Goal: Communication & Community: Connect with others

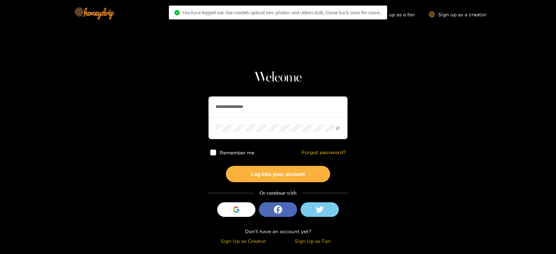
drag, startPoint x: 268, startPoint y: 101, endPoint x: 202, endPoint y: 98, distance: 65.8
click at [202, 98] on section "**********" at bounding box center [278, 123] width 556 height 247
type input "**********"
click at [226, 166] on button "Log into your account" at bounding box center [278, 174] width 104 height 16
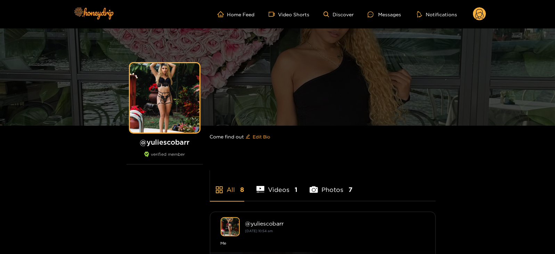
click at [481, 13] on circle at bounding box center [479, 13] width 13 height 13
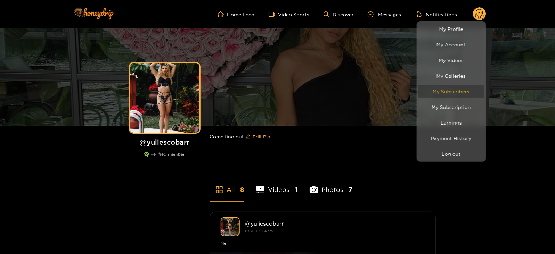
click at [436, 87] on link "My Subscribers" at bounding box center [452, 92] width 66 height 12
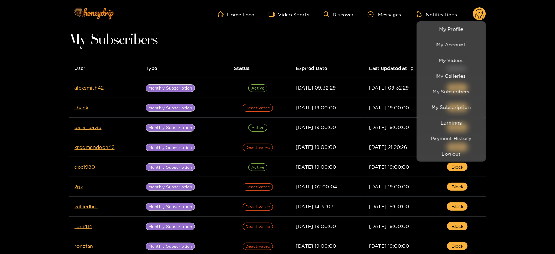
click at [82, 87] on div at bounding box center [277, 127] width 555 height 254
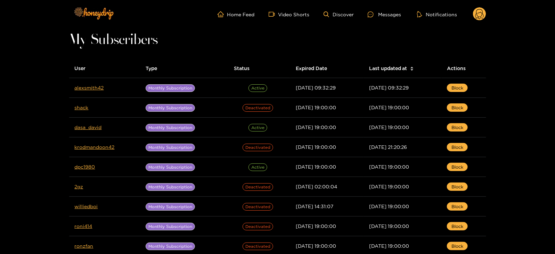
click at [82, 87] on link "alexsmith42" at bounding box center [89, 87] width 29 height 5
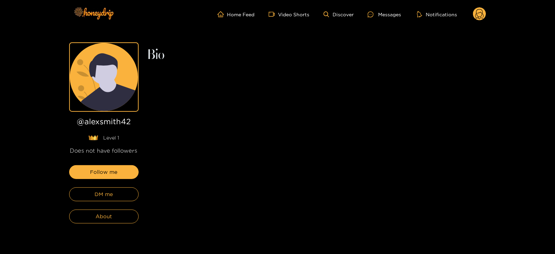
click at [84, 202] on div "Follow me DM me About" at bounding box center [104, 194] width 70 height 58
click at [80, 197] on button "DM me" at bounding box center [104, 195] width 70 height 14
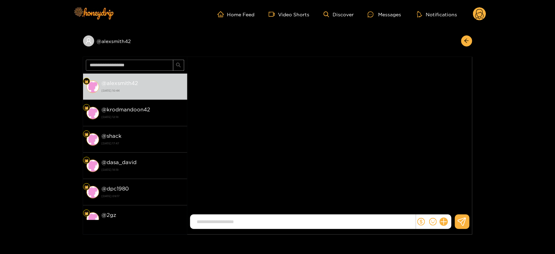
click at [449, 220] on div at bounding box center [433, 222] width 35 height 15
click at [447, 220] on button at bounding box center [444, 222] width 12 height 12
click at [453, 205] on icon at bounding box center [456, 205] width 7 height 7
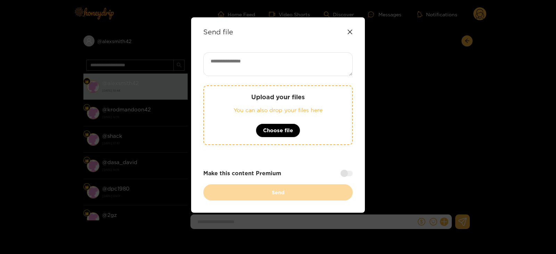
paste textarea "**********"
click at [231, 55] on textarea at bounding box center [277, 64] width 149 height 24
type textarea "**********"
click at [240, 92] on div "Upload your files You can also drop your files here Choose file" at bounding box center [277, 116] width 149 height 60
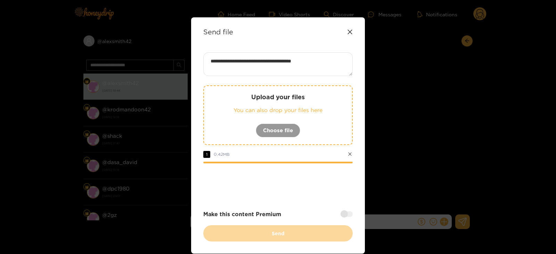
click at [348, 216] on div at bounding box center [347, 215] width 12 height 6
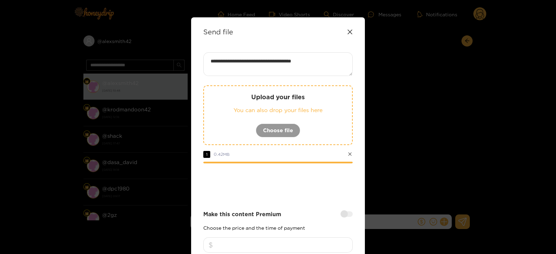
click at [311, 241] on input "number" at bounding box center [277, 245] width 149 height 15
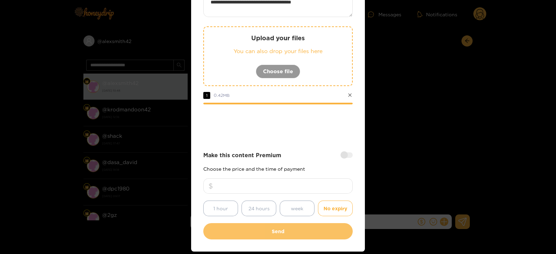
type input "**"
click at [260, 228] on button "Send" at bounding box center [277, 232] width 149 height 16
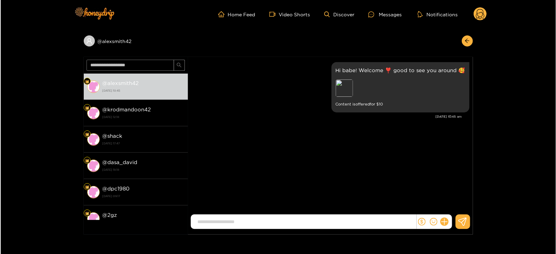
scroll to position [42, 0]
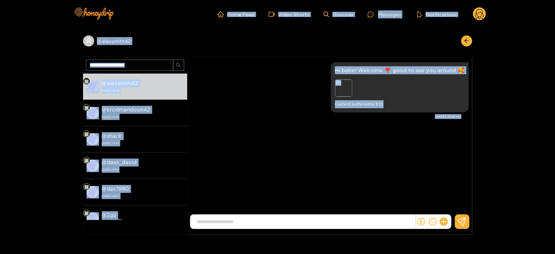
drag, startPoint x: 260, startPoint y: 228, endPoint x: 181, endPoint y: -38, distance: 277.8
click at [181, 0] on html "Home Feed Video Shorts Discover Messages Notifications 0 @ alexsmith42 @ alexsm…" at bounding box center [277, 127] width 555 height 254
click at [492, 117] on div "@ alexsmith42 @ alexsmith42 18 August 2025 10:45 @ krodmandoon42 4 August 2025 …" at bounding box center [277, 132] width 555 height 206
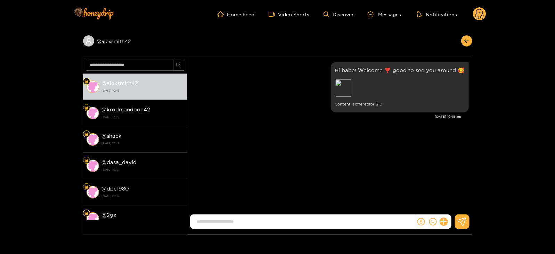
click at [485, 16] on circle at bounding box center [479, 13] width 13 height 13
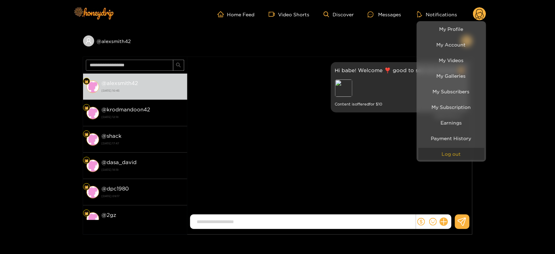
click at [451, 154] on button "Log out" at bounding box center [452, 154] width 66 height 12
